Goal: Transaction & Acquisition: Book appointment/travel/reservation

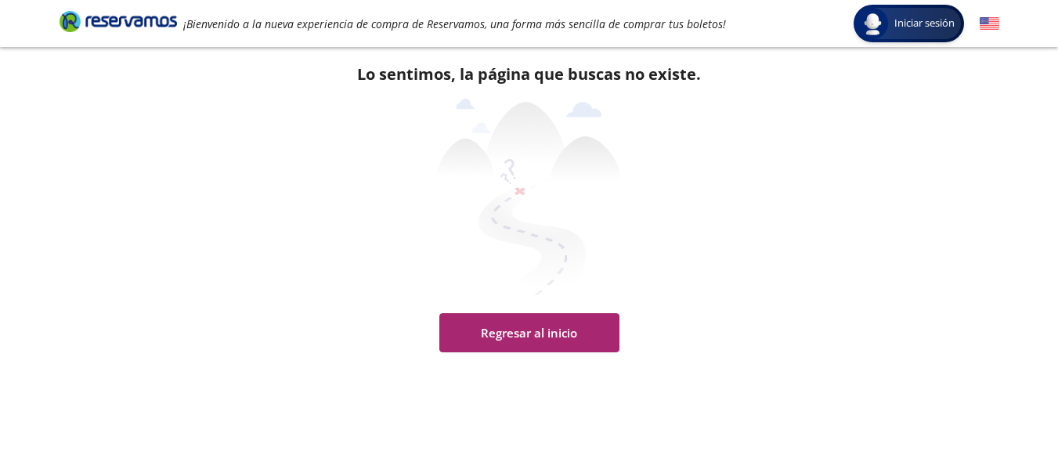
click at [540, 337] on button "Regresar al inicio" at bounding box center [529, 332] width 180 height 39
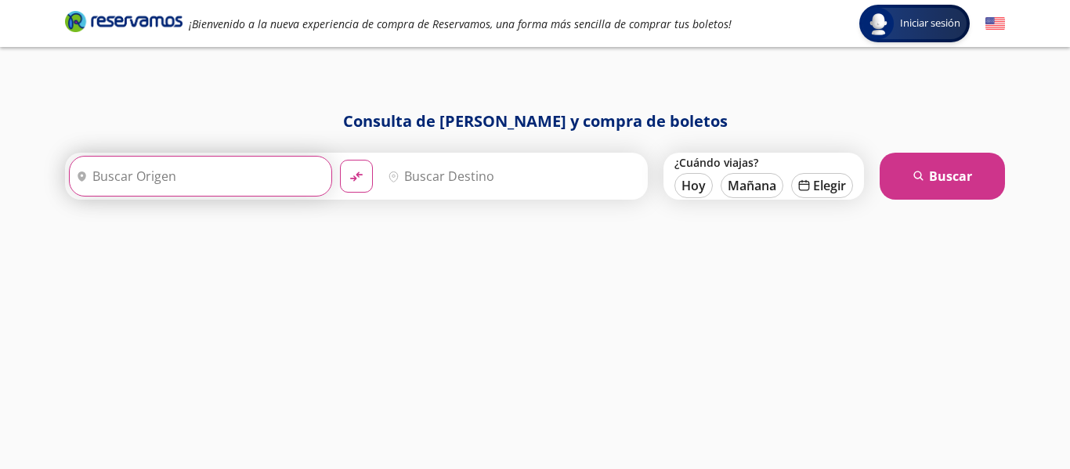
click at [197, 173] on input "Origen" at bounding box center [199, 176] width 258 height 39
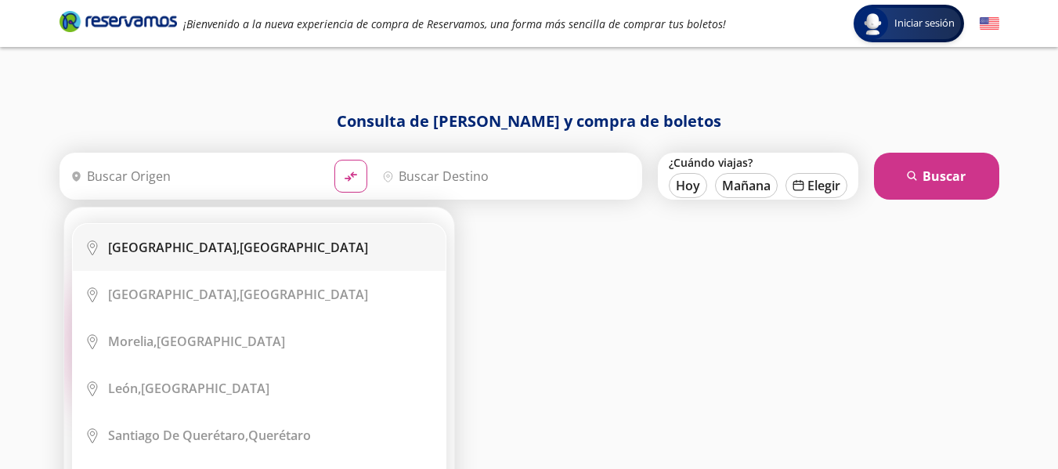
click at [212, 243] on b "[GEOGRAPHIC_DATA]," at bounding box center [174, 247] width 132 height 17
type input "[GEOGRAPHIC_DATA], [GEOGRAPHIC_DATA]"
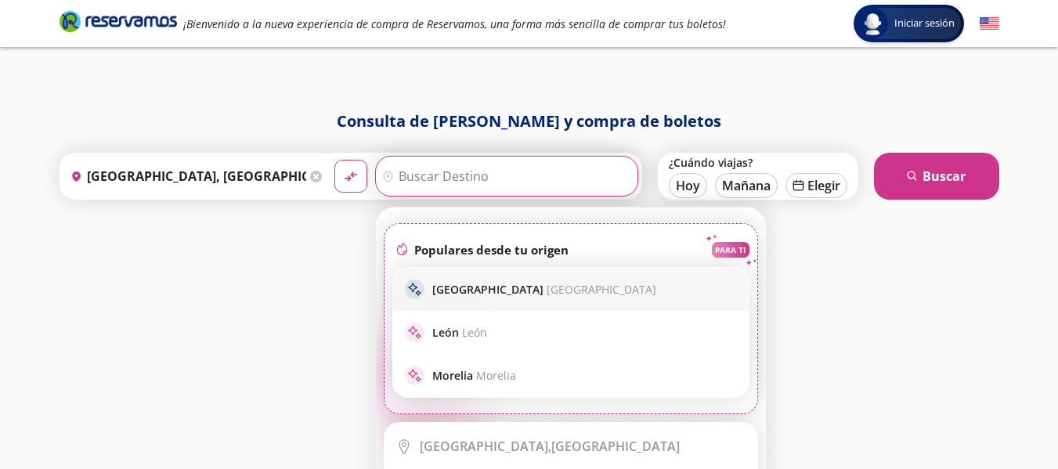
click at [556, 287] on span "[GEOGRAPHIC_DATA]" at bounding box center [602, 289] width 110 height 15
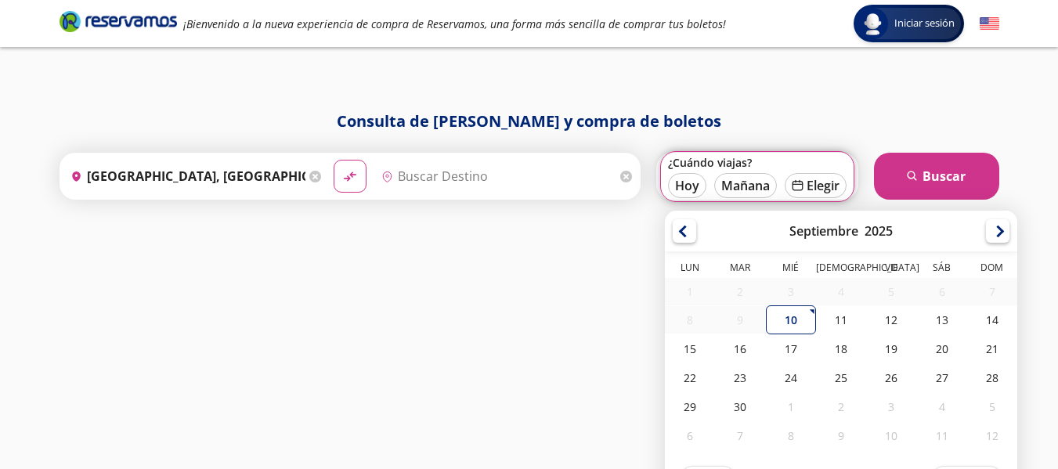
type input "[GEOGRAPHIC_DATA], [GEOGRAPHIC_DATA]"
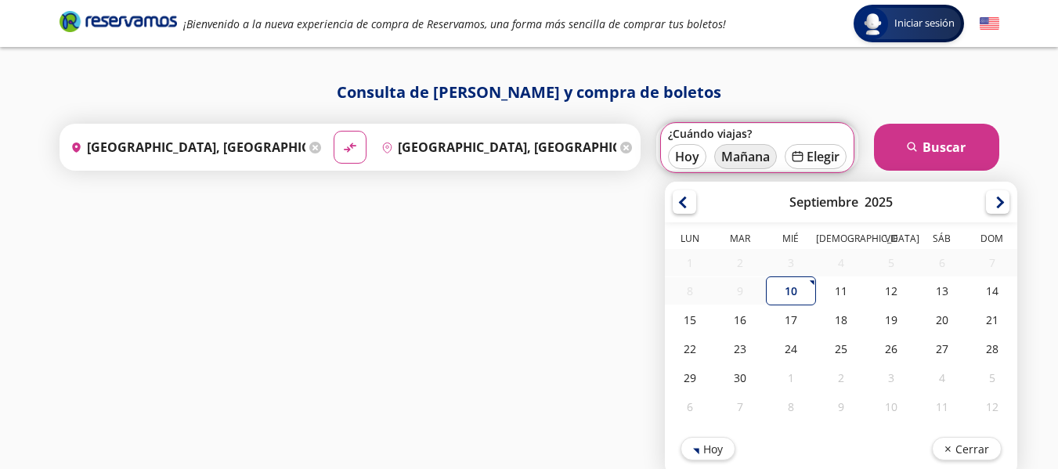
click at [741, 157] on button "Mañana" at bounding box center [745, 156] width 63 height 25
type input "[DATE]"
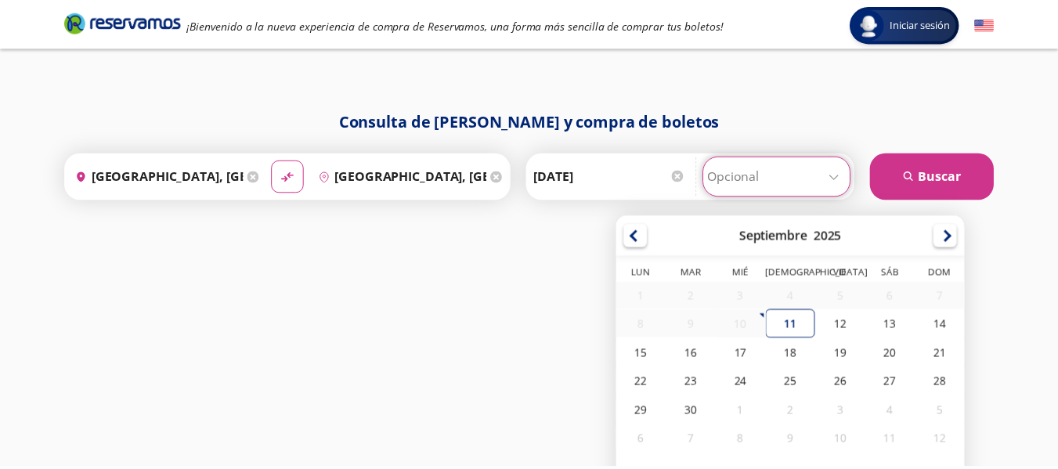
scroll to position [34, 0]
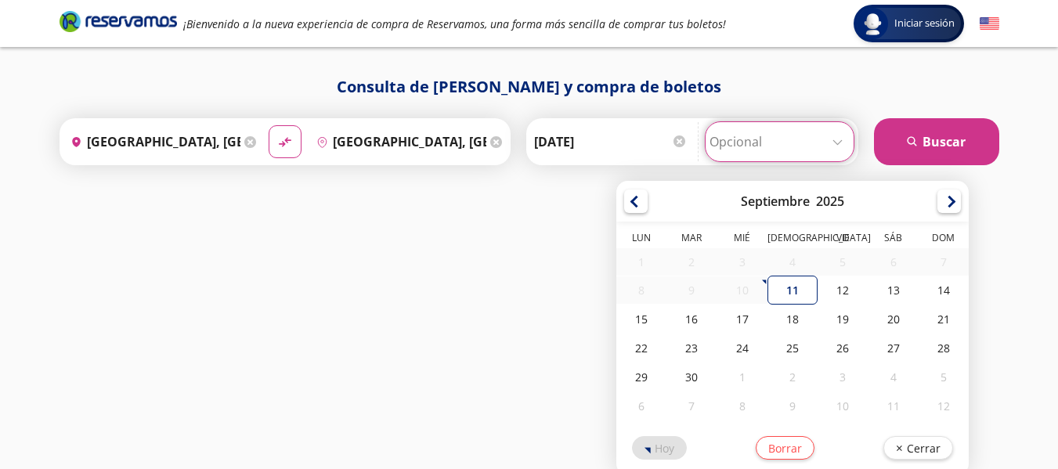
click at [846, 175] on div "Consulta de [PERSON_NAME] y compra de boletos Origen heroicons:map-pin-20-solid…" at bounding box center [530, 239] width 956 height 328
click at [793, 293] on div "11" at bounding box center [793, 290] width 50 height 29
type input "[DATE]"
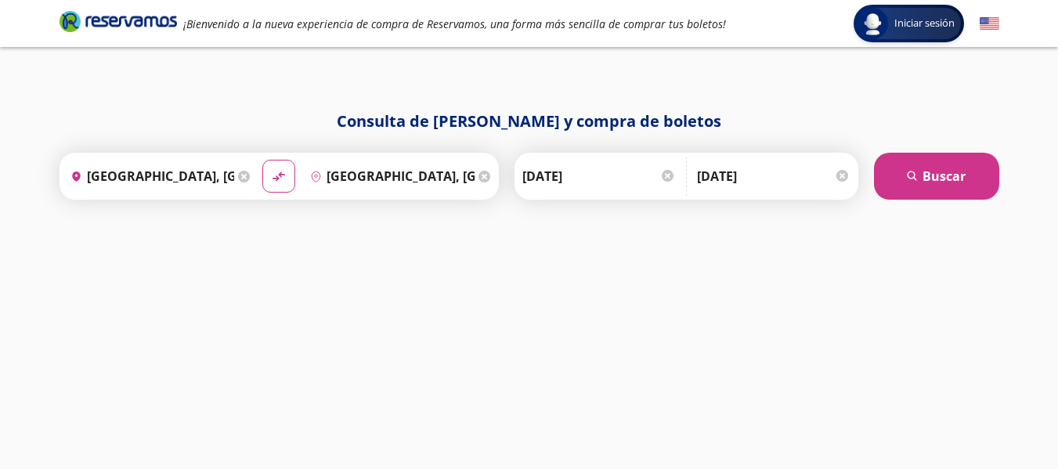
scroll to position [0, 0]
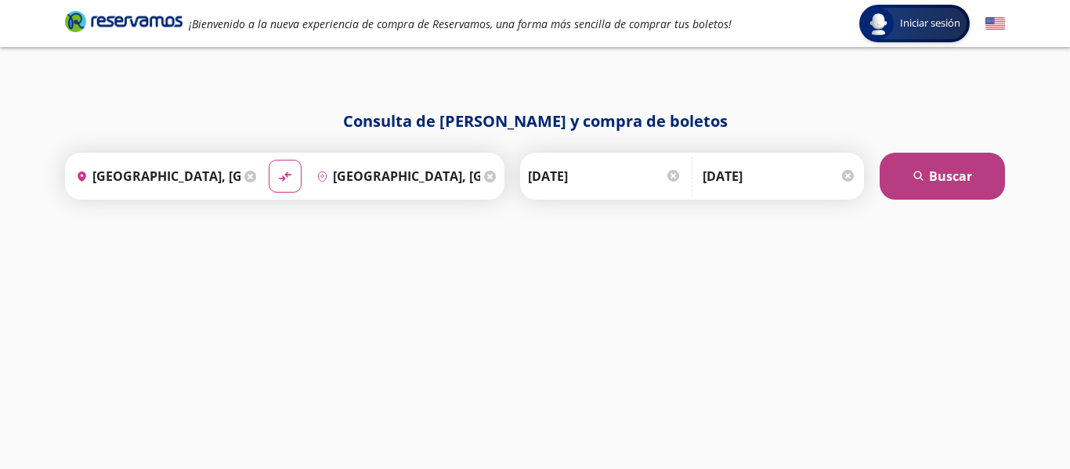
click at [935, 181] on button "search [GEOGRAPHIC_DATA]" at bounding box center [942, 176] width 125 height 47
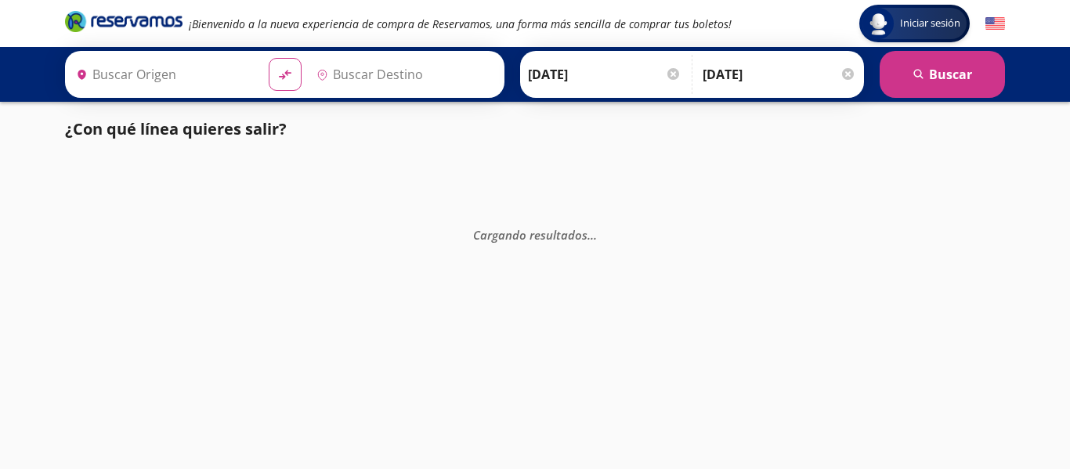
type input "[GEOGRAPHIC_DATA], [GEOGRAPHIC_DATA]"
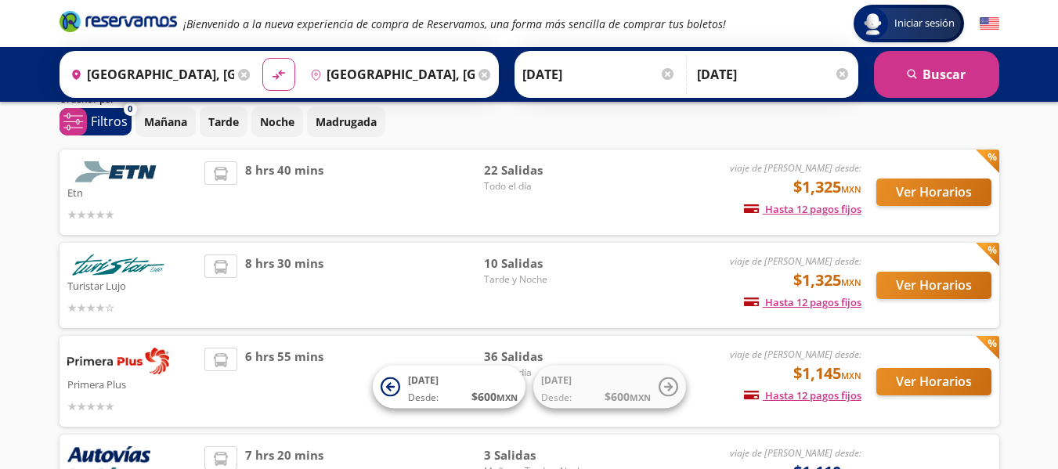
scroll to position [63, 0]
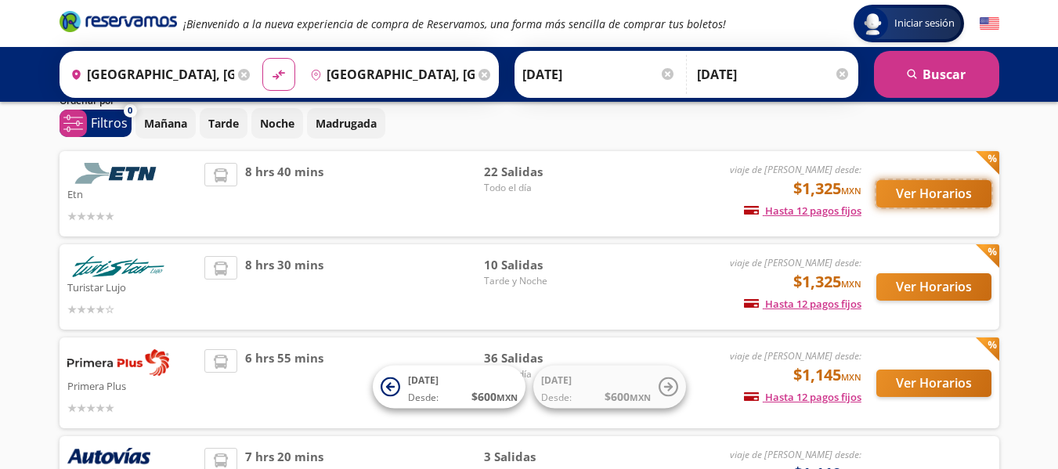
click at [911, 187] on button "Ver Horarios" at bounding box center [933, 193] width 115 height 27
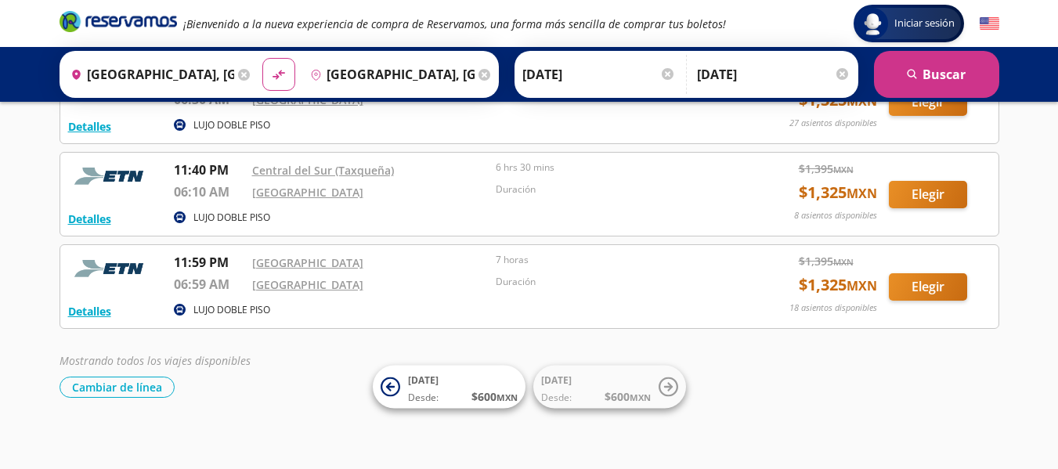
scroll to position [1891, 0]
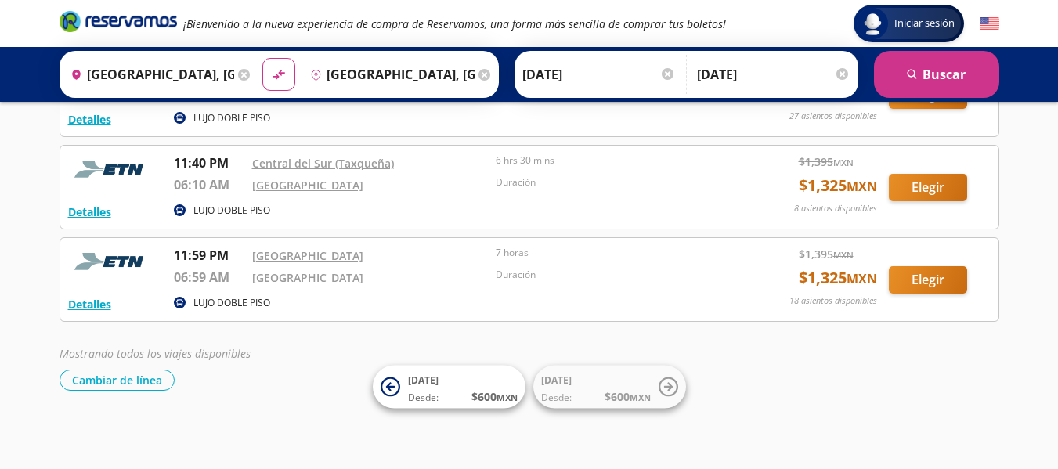
click at [542, 74] on input "[DATE]" at bounding box center [599, 74] width 154 height 39
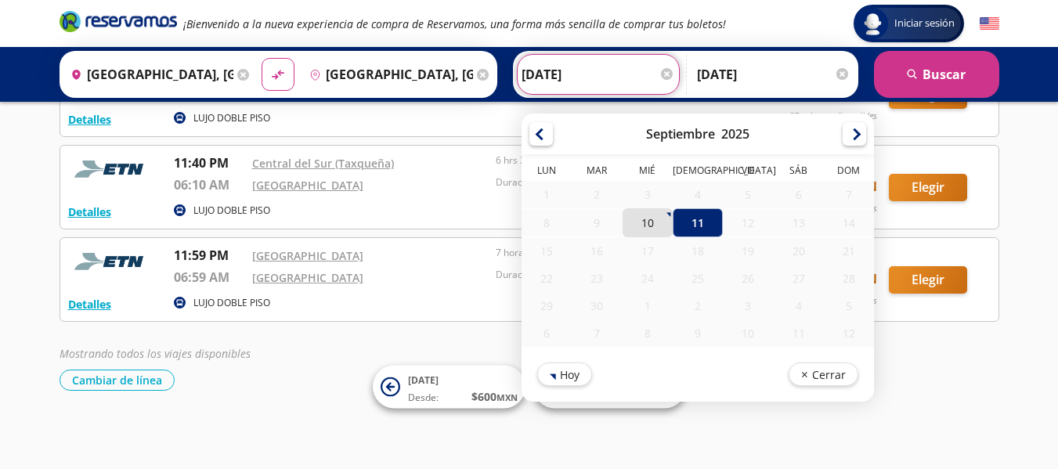
click at [645, 222] on div "10" at bounding box center [647, 222] width 50 height 29
type input "[DATE]"
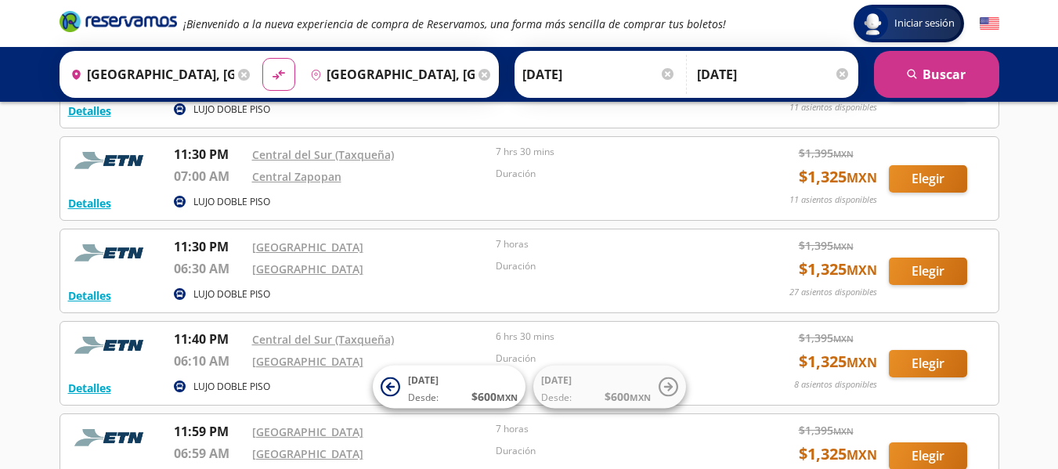
scroll to position [1706, 0]
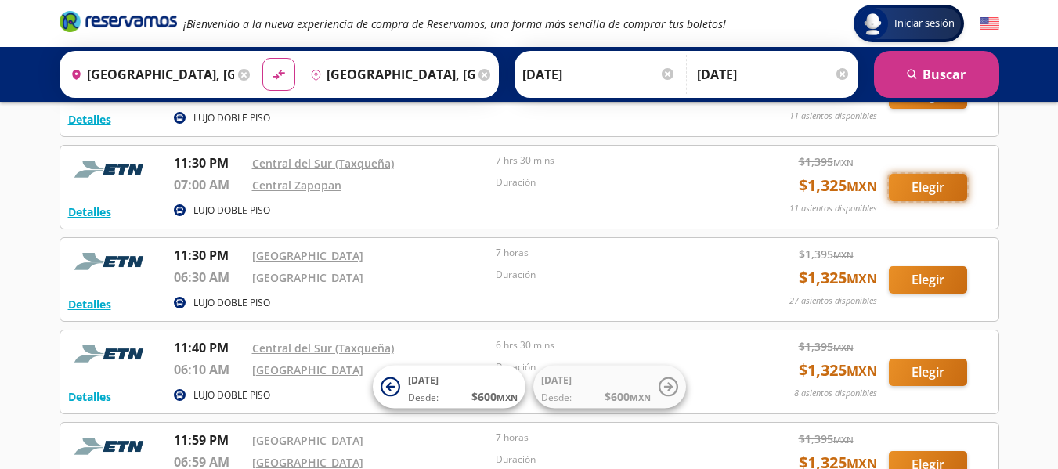
click at [943, 190] on button "Elegir" at bounding box center [928, 187] width 78 height 27
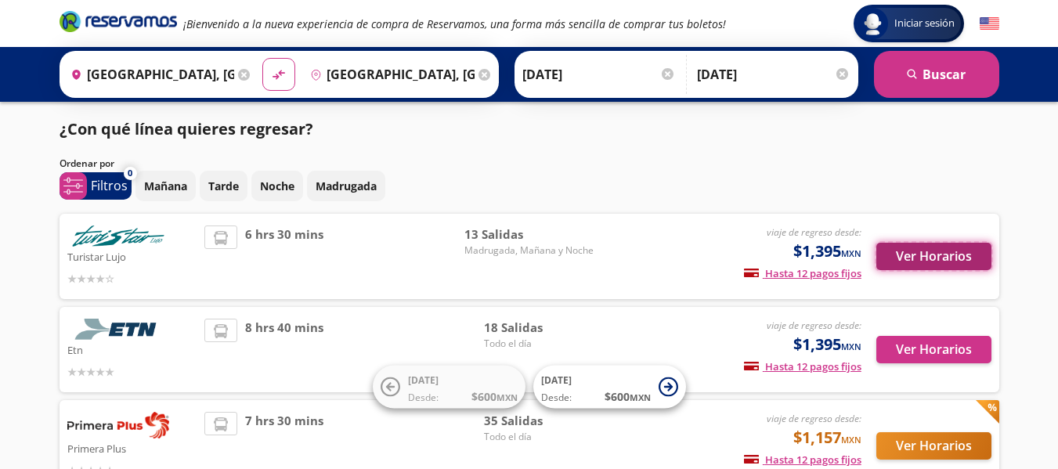
click at [916, 255] on button "Ver Horarios" at bounding box center [933, 256] width 115 height 27
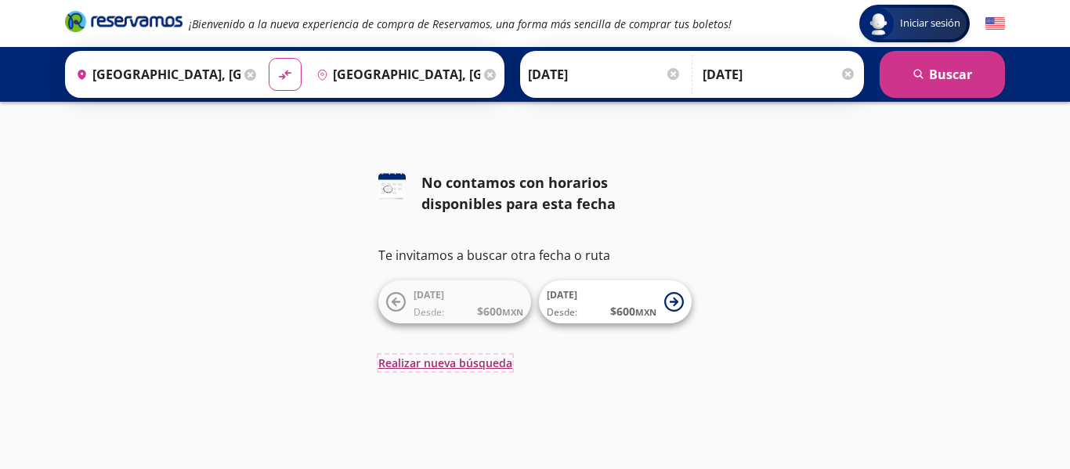
click at [423, 362] on button "Realizar nueva búsqueda" at bounding box center [445, 363] width 134 height 16
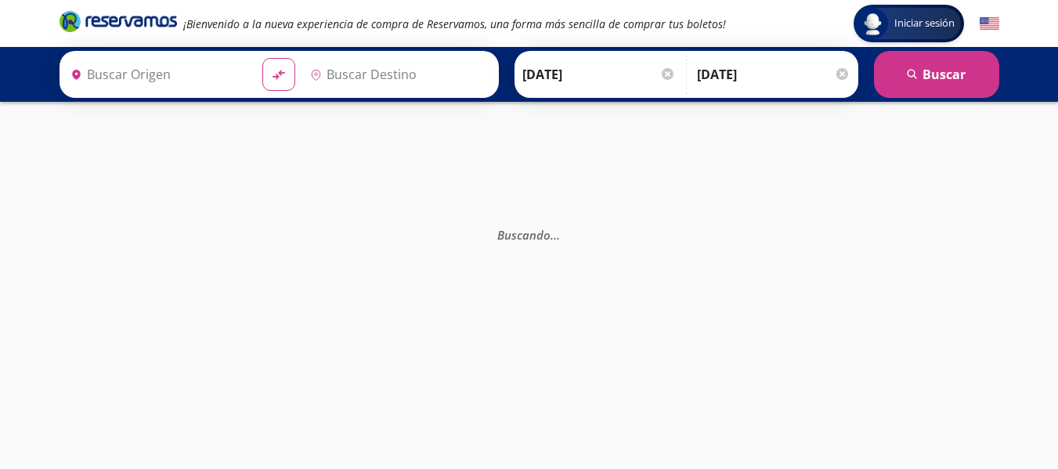
type input "[GEOGRAPHIC_DATA], [GEOGRAPHIC_DATA]"
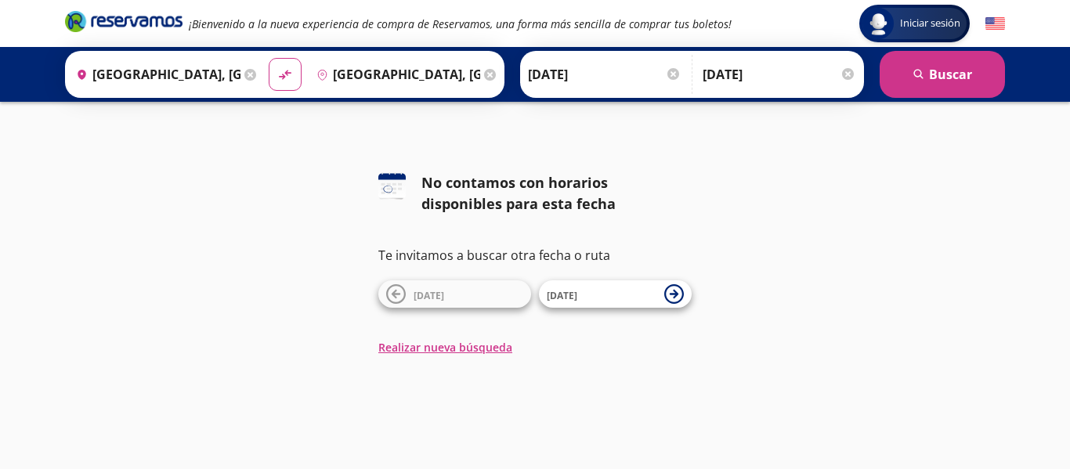
click at [548, 68] on input "[DATE]" at bounding box center [605, 74] width 154 height 39
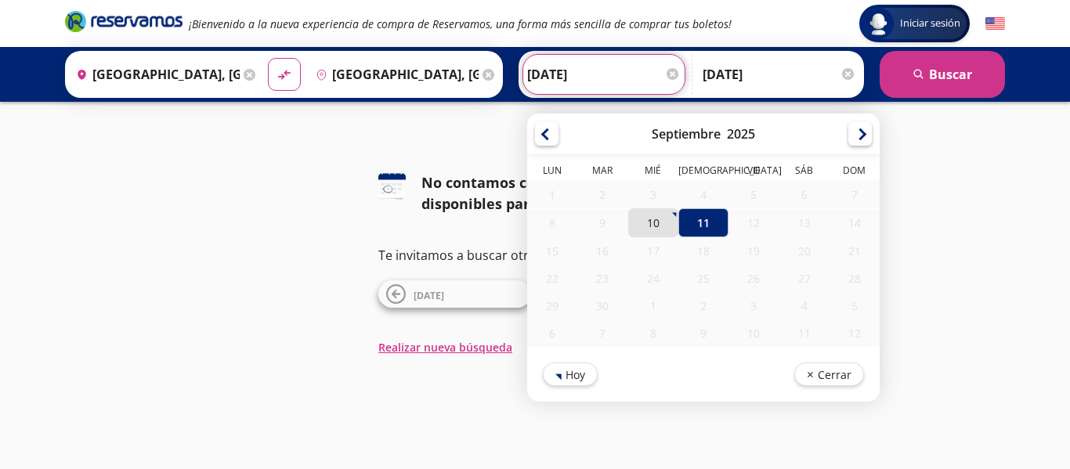
click at [653, 221] on div "10" at bounding box center [653, 222] width 50 height 29
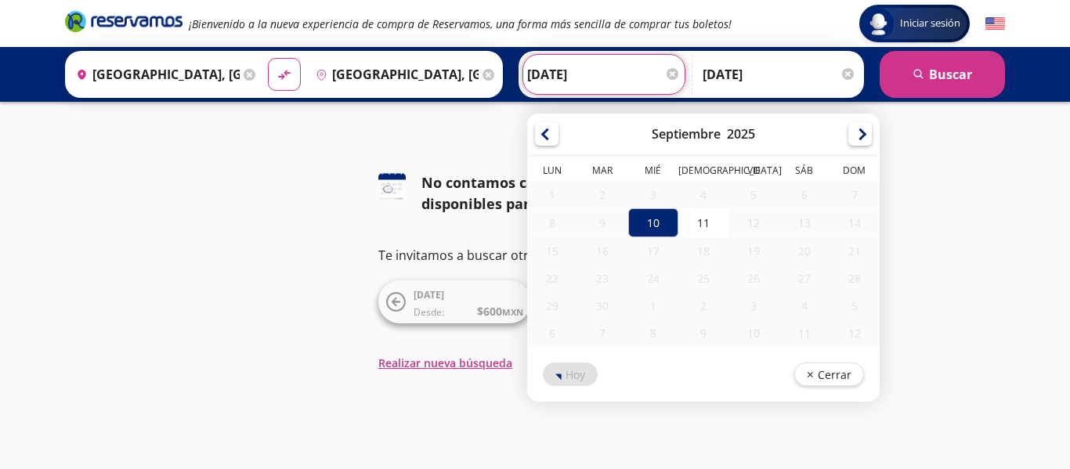
type input "[DATE]"
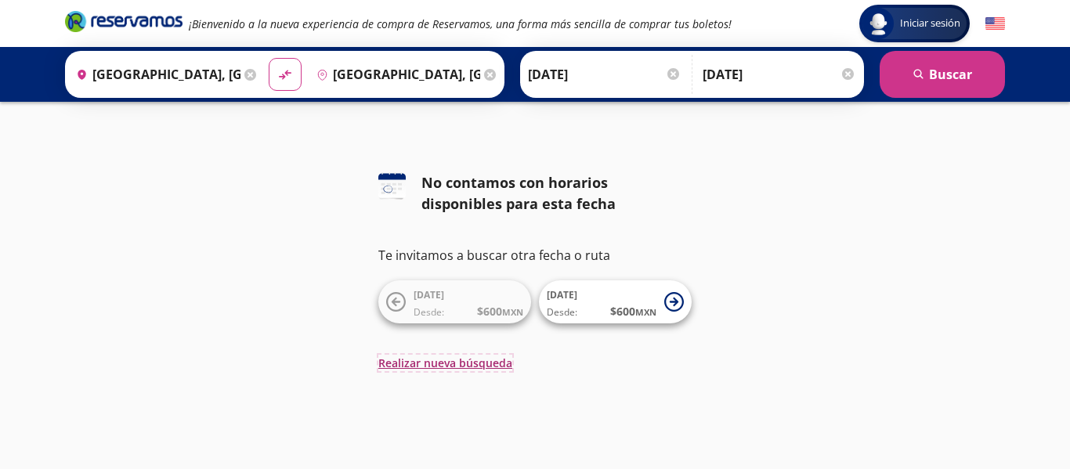
click at [468, 359] on button "Realizar nueva búsqueda" at bounding box center [445, 363] width 134 height 16
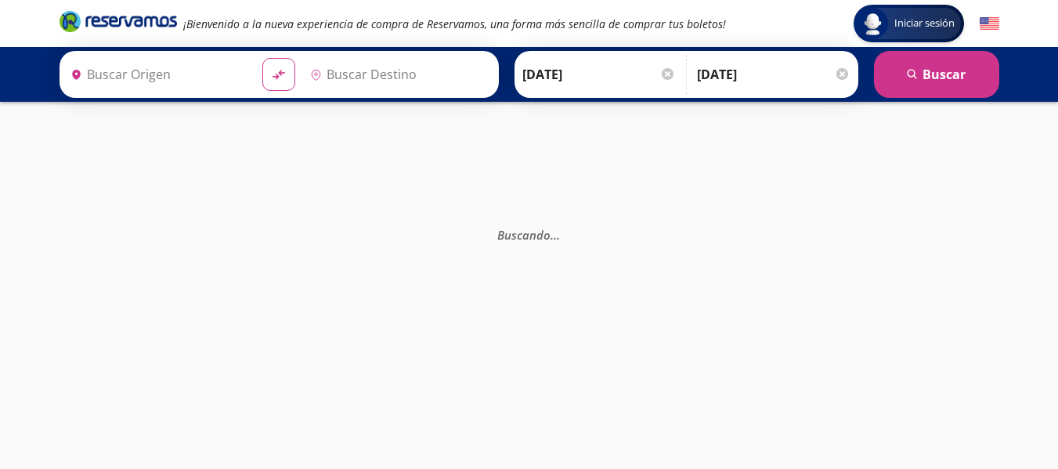
type input "[GEOGRAPHIC_DATA], [GEOGRAPHIC_DATA]"
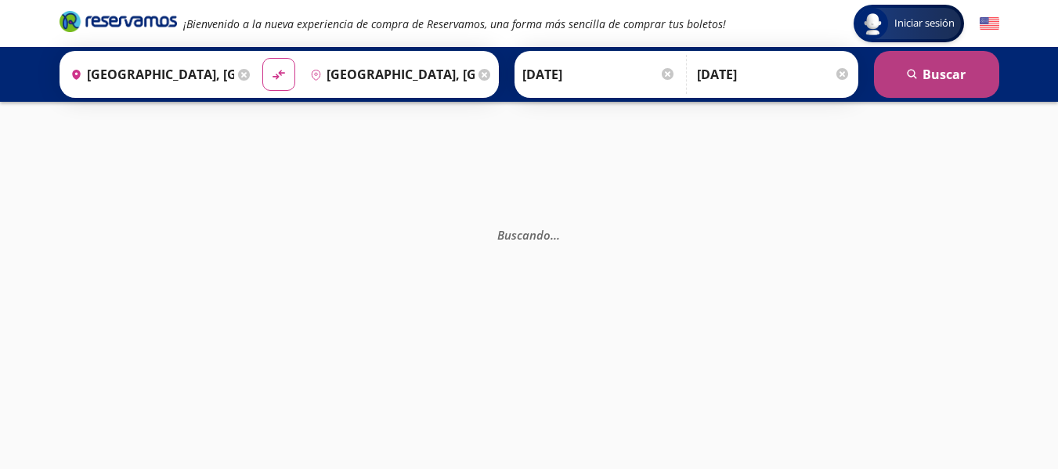
click at [925, 71] on button "search [GEOGRAPHIC_DATA]" at bounding box center [936, 74] width 125 height 47
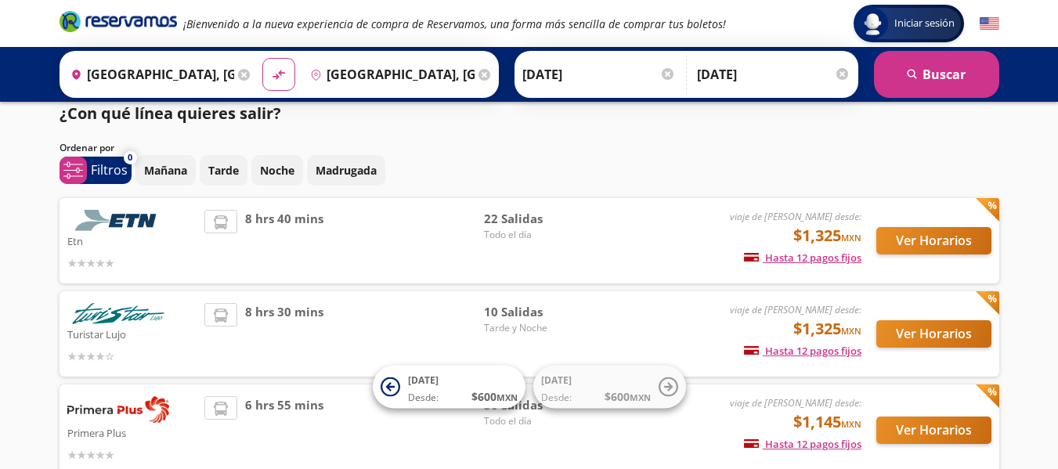
scroll to position [31, 0]
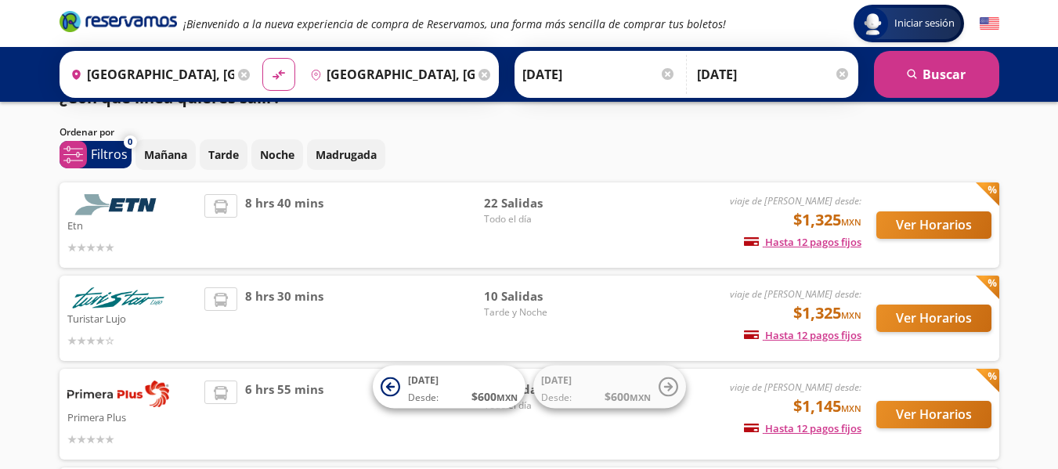
click at [533, 67] on input "[DATE]" at bounding box center [599, 74] width 154 height 39
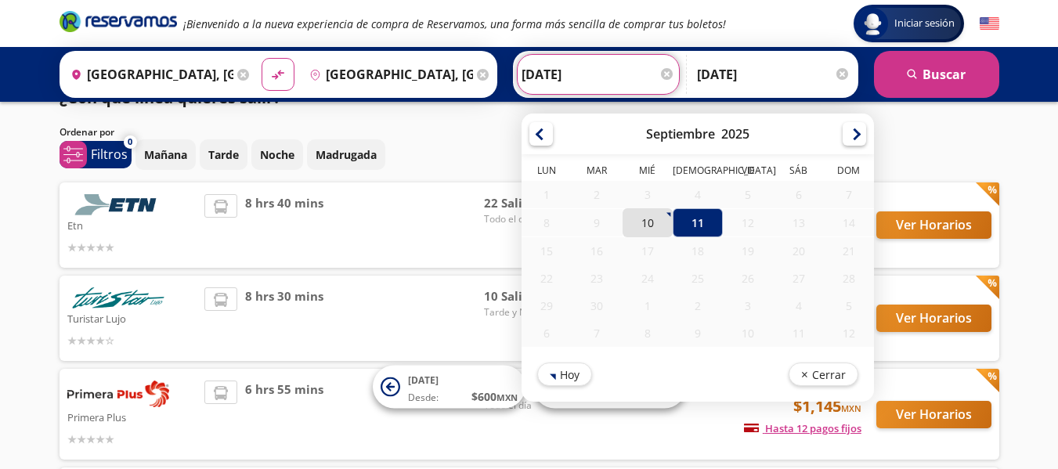
click at [648, 222] on div "10" at bounding box center [647, 222] width 50 height 29
type input "[DATE]"
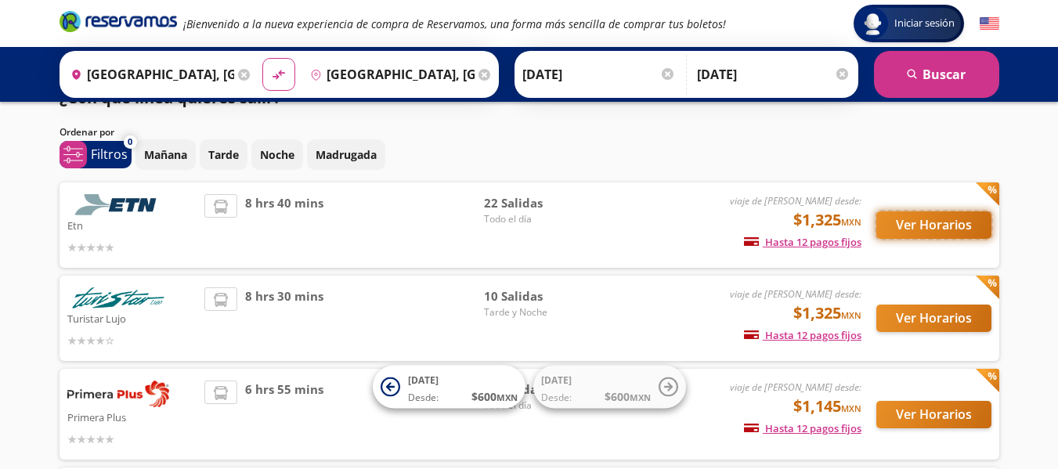
click at [908, 220] on button "Ver Horarios" at bounding box center [933, 224] width 115 height 27
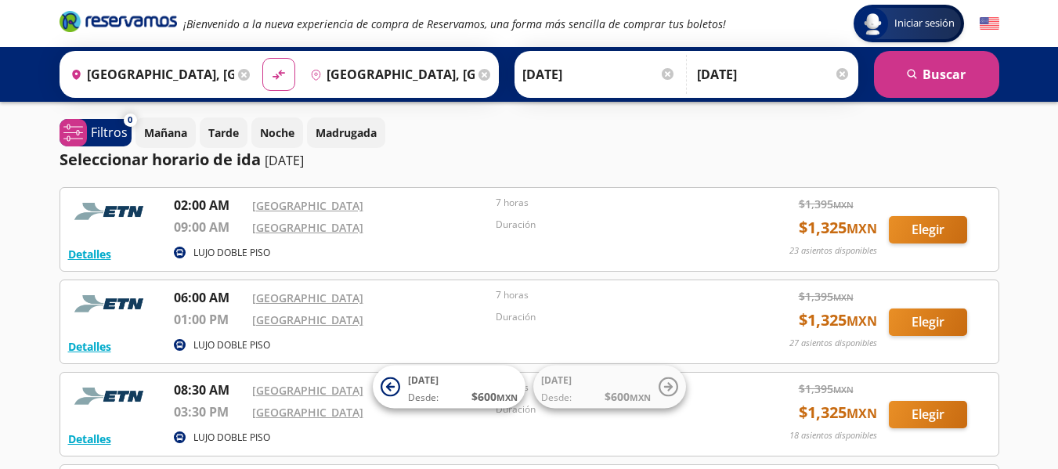
click at [277, 160] on p "[DATE]" at bounding box center [284, 160] width 39 height 19
click at [279, 158] on p "[DATE]" at bounding box center [284, 160] width 39 height 19
click at [630, 69] on input "[DATE]" at bounding box center [599, 74] width 154 height 39
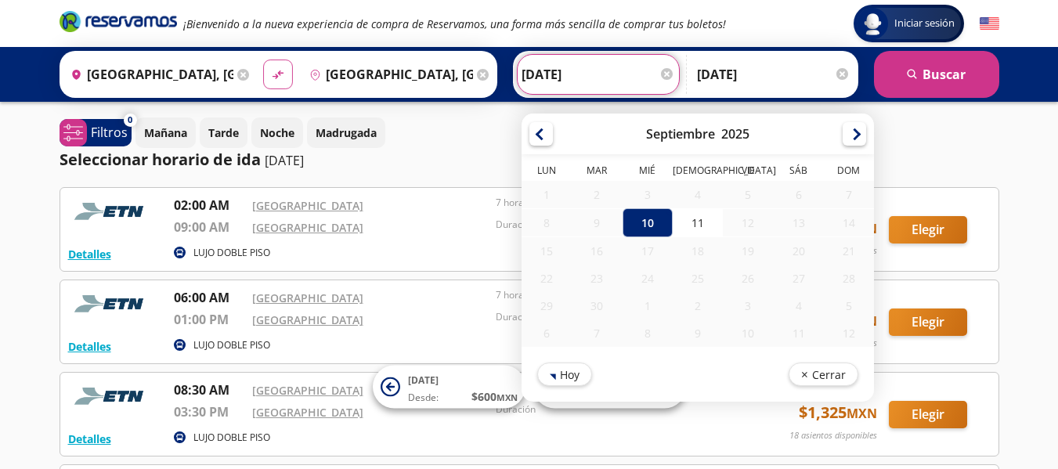
click at [281, 74] on icon "material-symbols:compare-arrows-rounded" at bounding box center [278, 74] width 14 height 15
type input "[GEOGRAPHIC_DATA], [GEOGRAPHIC_DATA]"
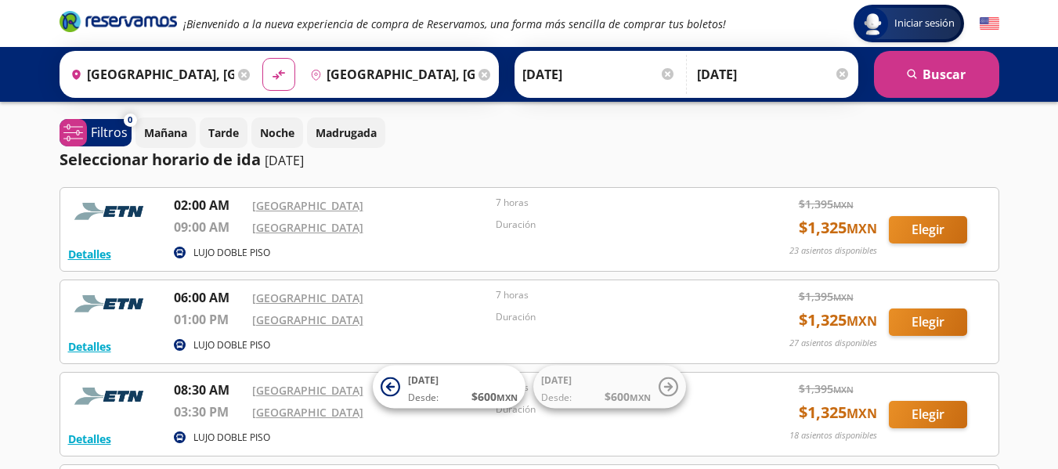
click at [538, 70] on input "[DATE]" at bounding box center [599, 74] width 154 height 39
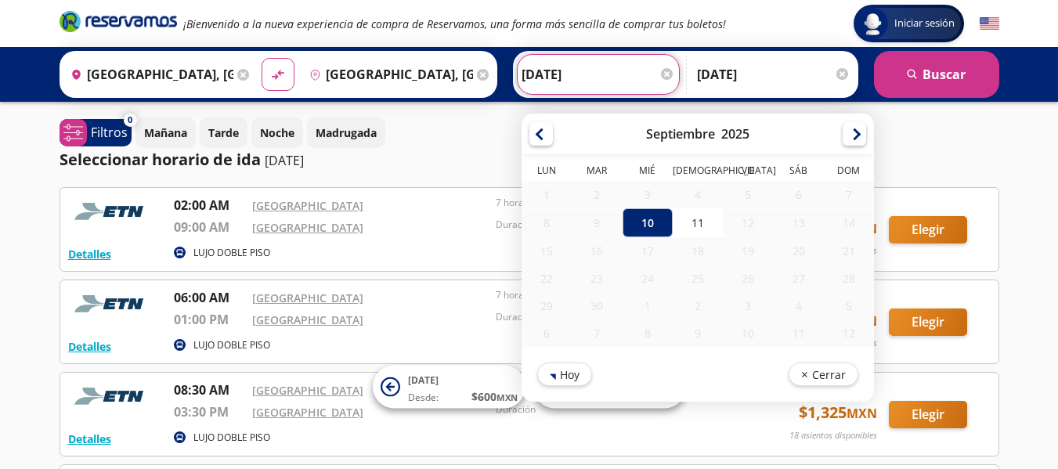
click at [431, 144] on div "Mañana Tarde Noche Madrugada" at bounding box center [568, 132] width 864 height 31
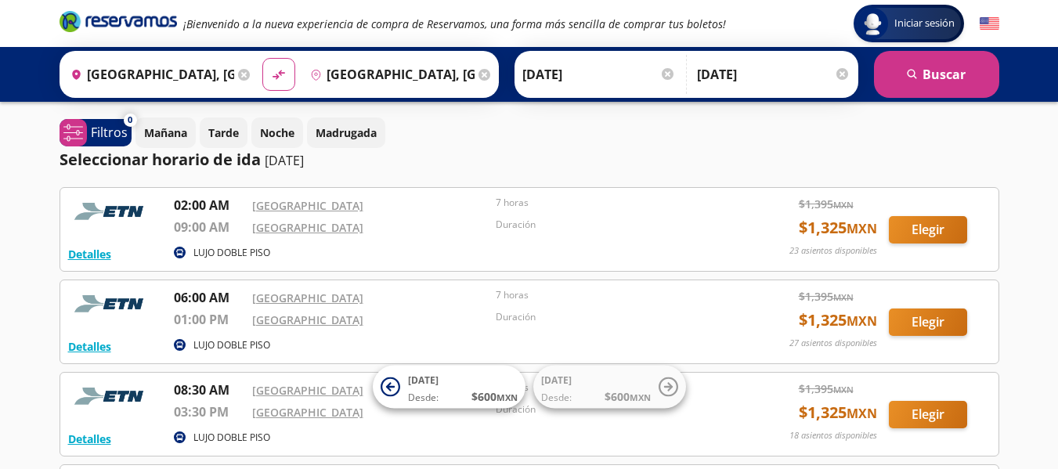
click at [74, 70] on icon "heroicons:map-pin-20-solid" at bounding box center [76, 74] width 12 height 13
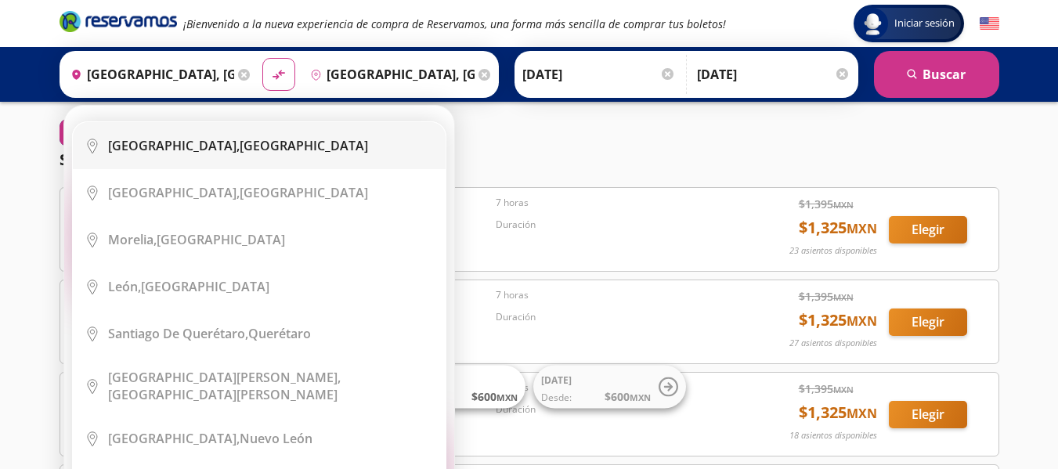
click at [164, 138] on b "[GEOGRAPHIC_DATA]," at bounding box center [174, 145] width 132 height 17
type input "[GEOGRAPHIC_DATA], [GEOGRAPHIC_DATA]"
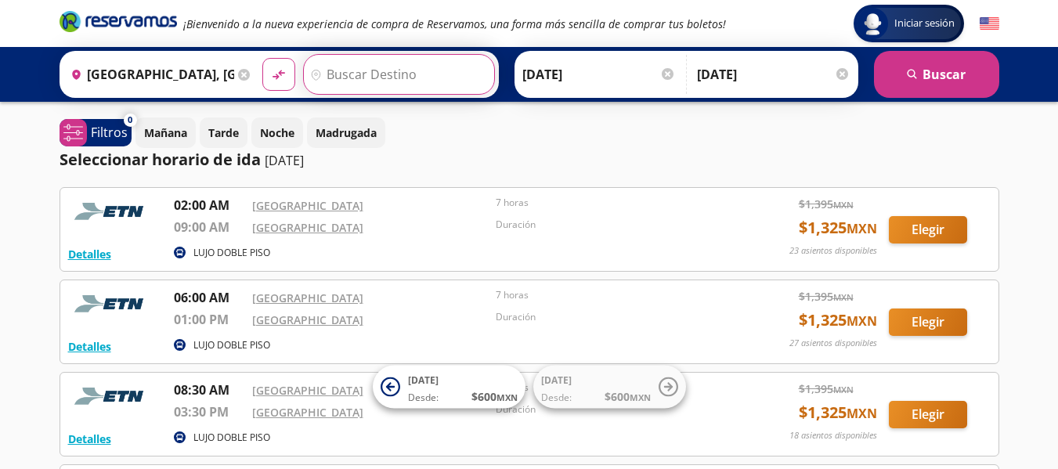
click at [353, 71] on input "Destino" at bounding box center [397, 74] width 186 height 39
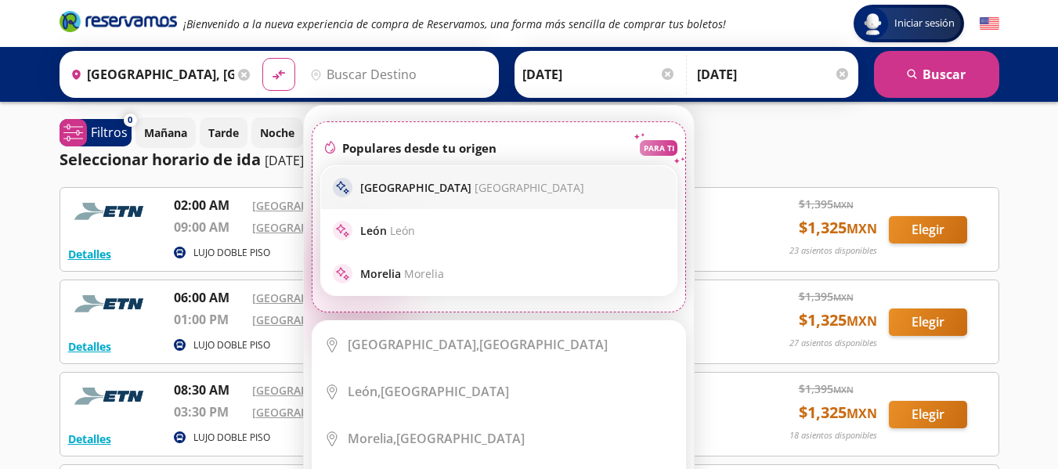
click at [399, 189] on p "Guadalajara Guadalajara" at bounding box center [472, 187] width 224 height 15
type input "[GEOGRAPHIC_DATA], [GEOGRAPHIC_DATA]"
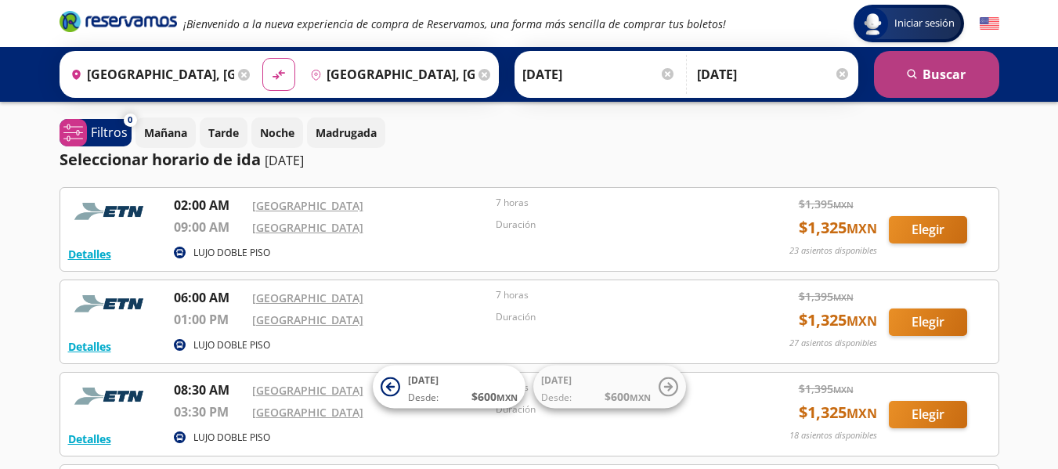
click at [911, 70] on icon "search" at bounding box center [913, 75] width 12 height 12
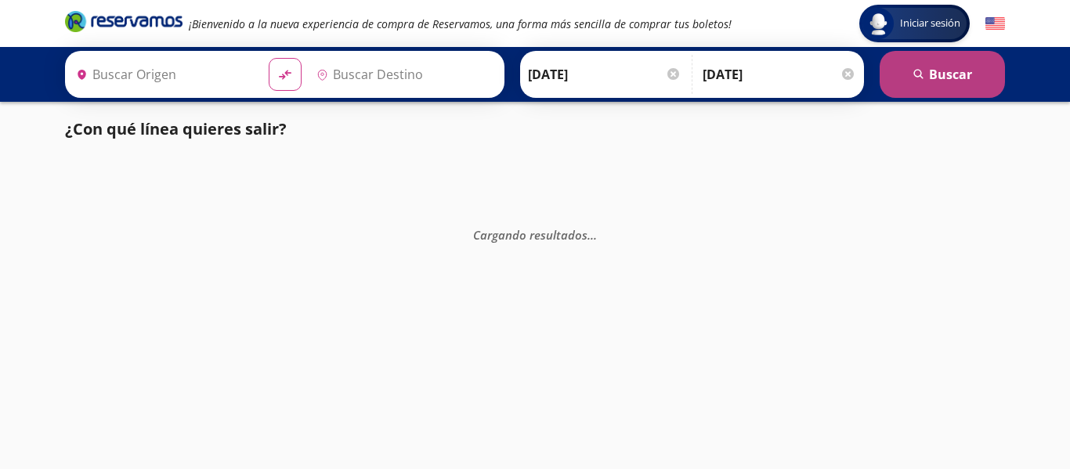
type input "[GEOGRAPHIC_DATA], [GEOGRAPHIC_DATA]"
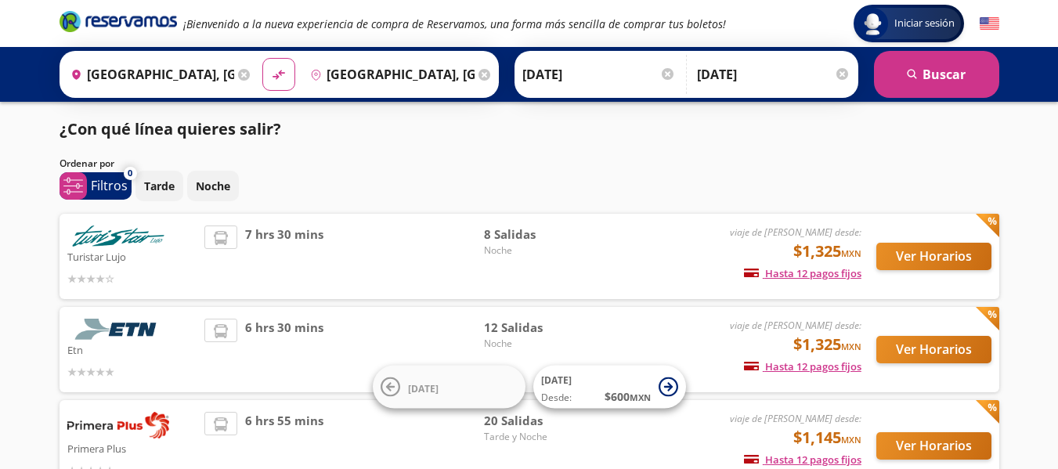
click at [920, 283] on div "Ver Horarios" at bounding box center [927, 257] width 130 height 62
click at [914, 253] on button "Ver Horarios" at bounding box center [933, 256] width 115 height 27
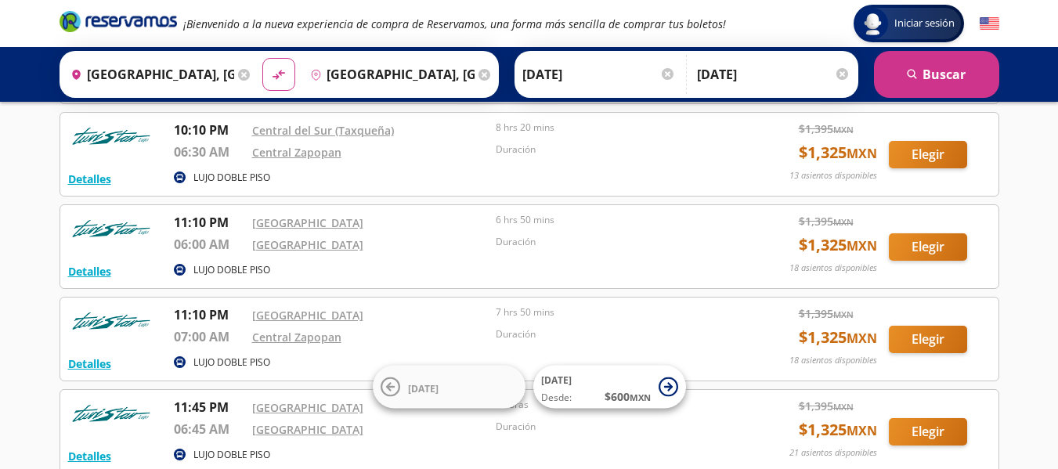
scroll to position [343, 0]
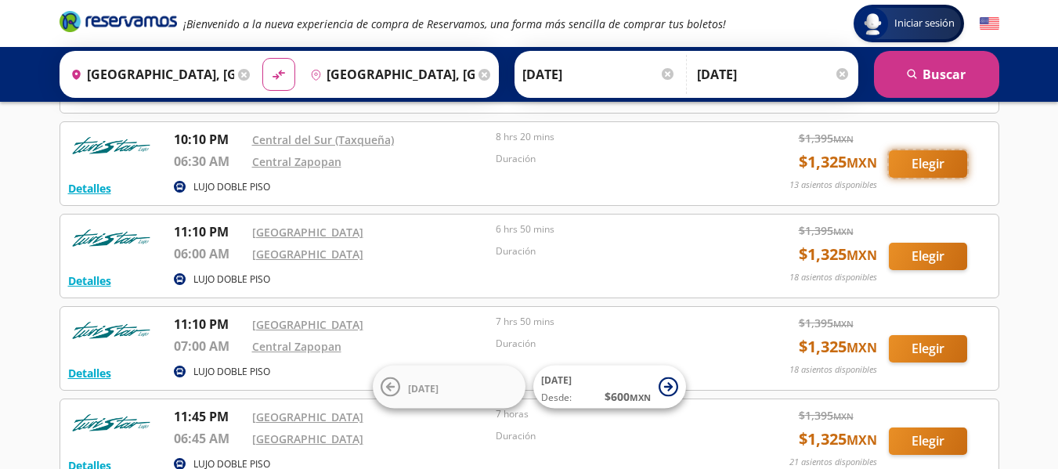
click at [923, 164] on button "Elegir" at bounding box center [928, 163] width 78 height 27
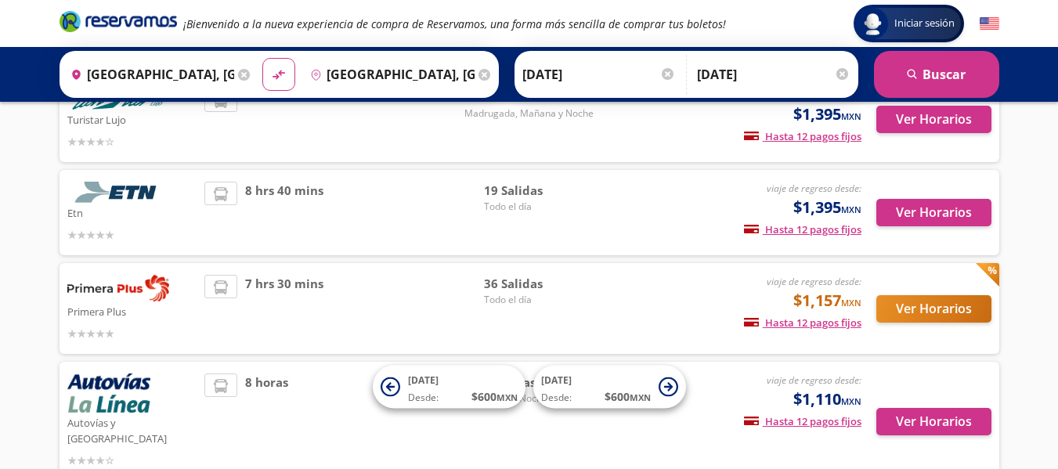
scroll to position [141, 0]
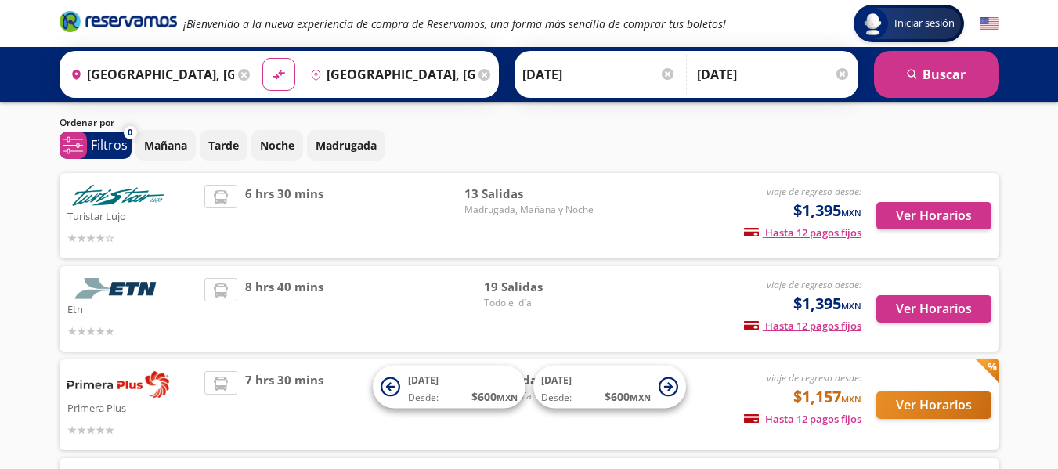
scroll to position [22, 0]
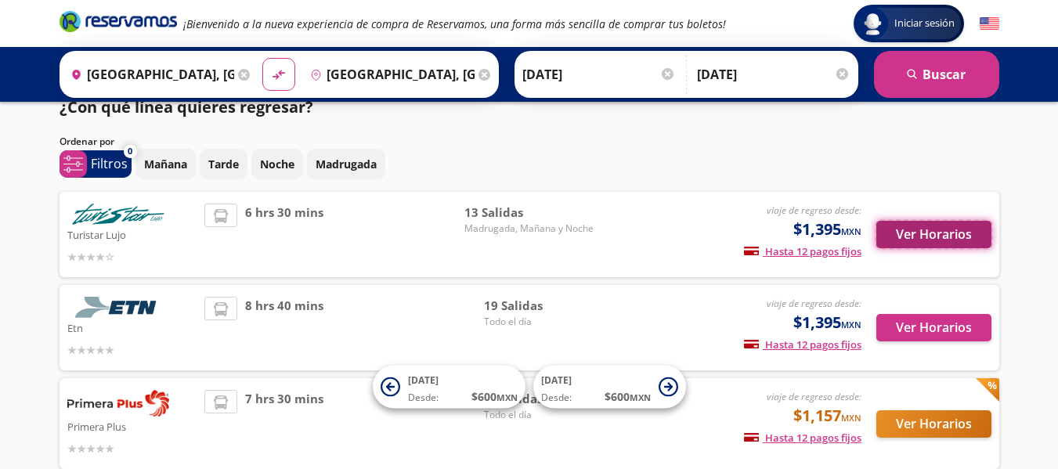
click at [939, 230] on button "Ver Horarios" at bounding box center [933, 234] width 115 height 27
